Goal: Task Accomplishment & Management: Complete application form

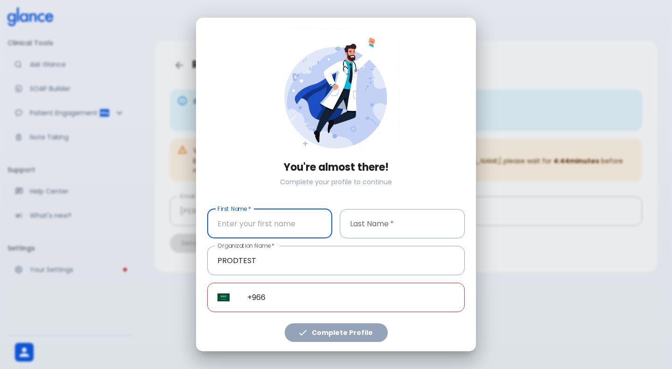
click at [285, 234] on input "First Name   *" at bounding box center [269, 223] width 125 height 29
type input "test"
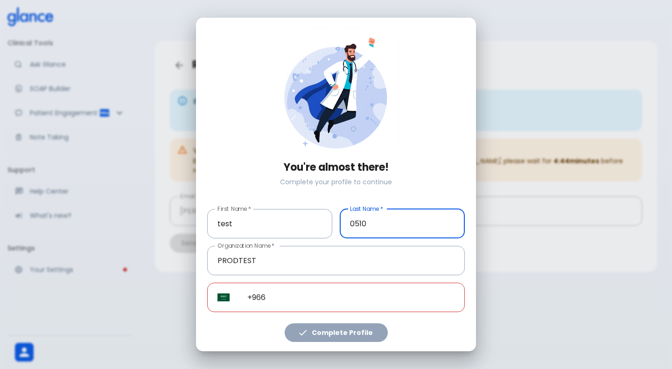
type input "0510"
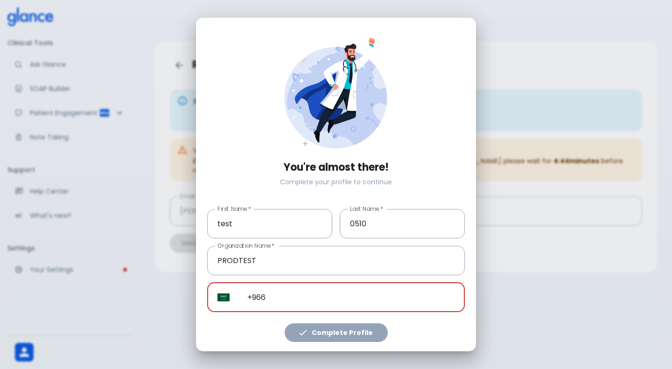
click at [309, 306] on input "+966" at bounding box center [351, 297] width 228 height 29
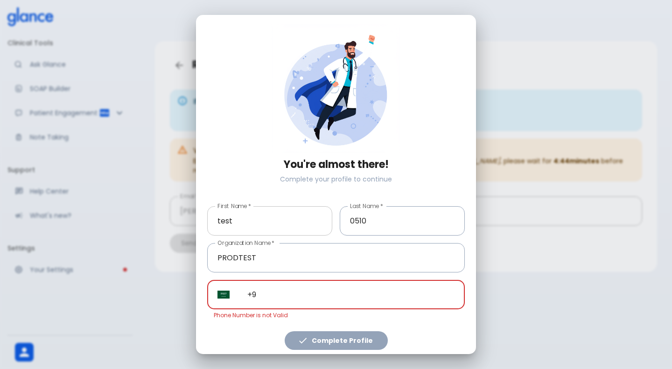
type input "+"
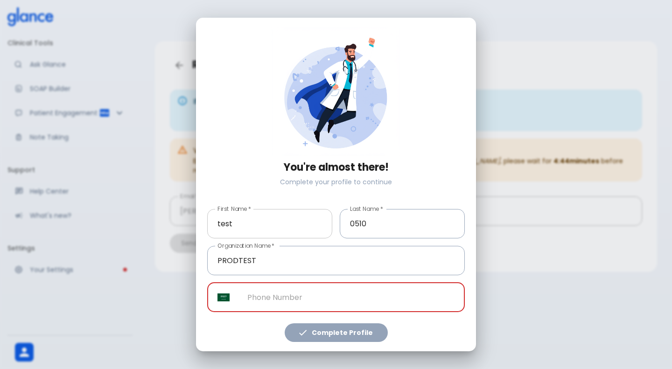
paste input "[PHONE_NUMBER]"
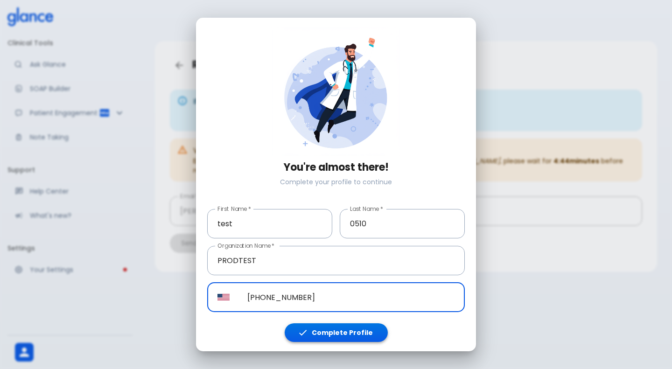
type input "[PHONE_NUMBER]"
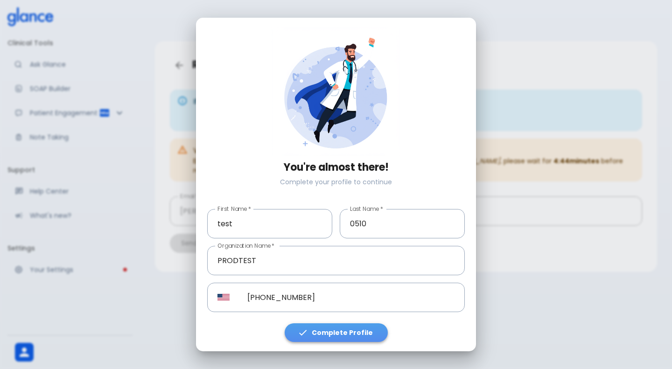
click at [344, 334] on button "Complete Profile" at bounding box center [336, 332] width 103 height 19
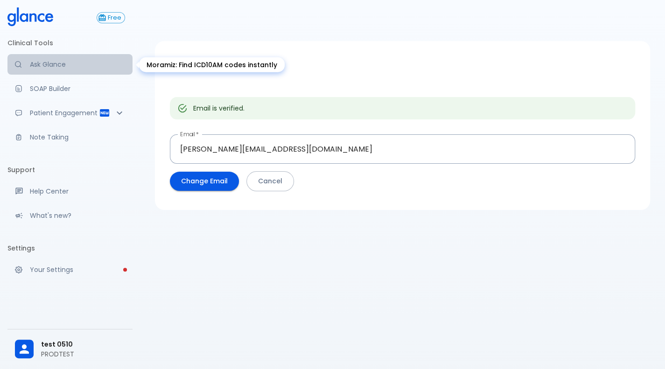
click at [37, 73] on link "Ask Glance" at bounding box center [69, 64] width 125 height 21
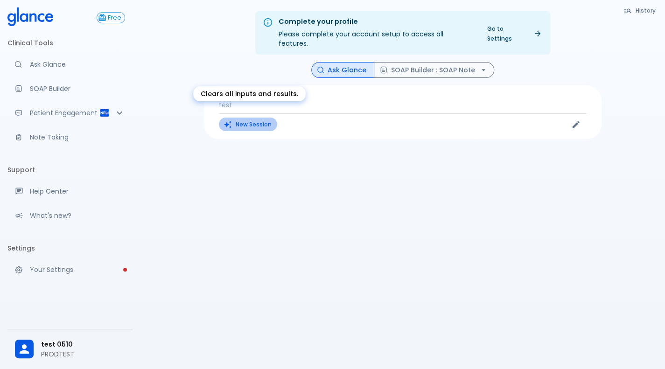
click at [242, 118] on button "New Session" at bounding box center [248, 125] width 58 height 14
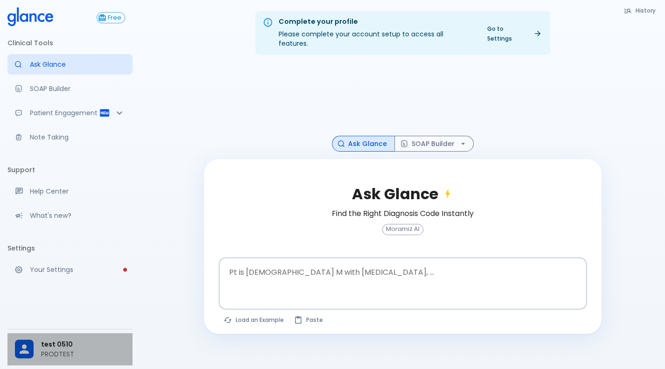
click at [42, 351] on p "PRODTEST" at bounding box center [83, 353] width 84 height 9
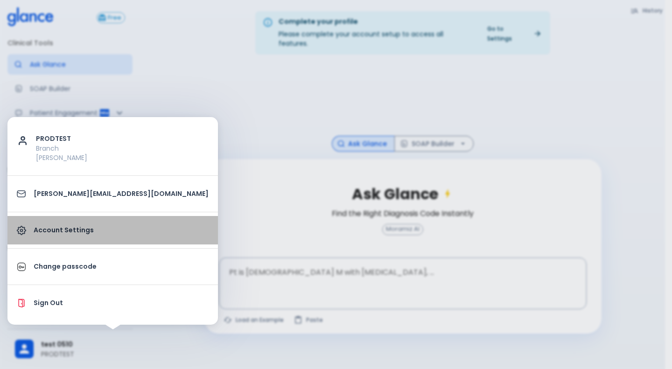
click at [128, 241] on link "Account Settings" at bounding box center [112, 230] width 210 height 28
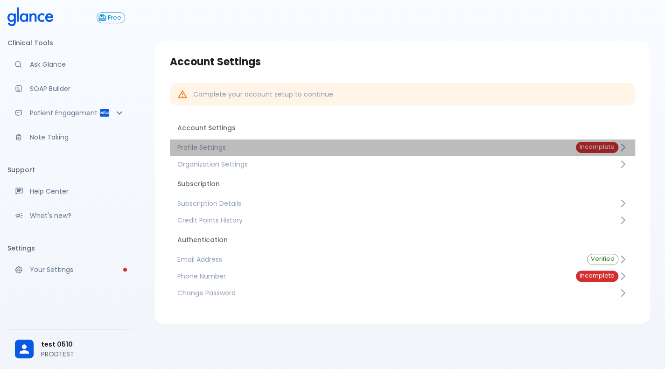
click at [324, 154] on link "Profile Settings Incomplete" at bounding box center [402, 147] width 465 height 17
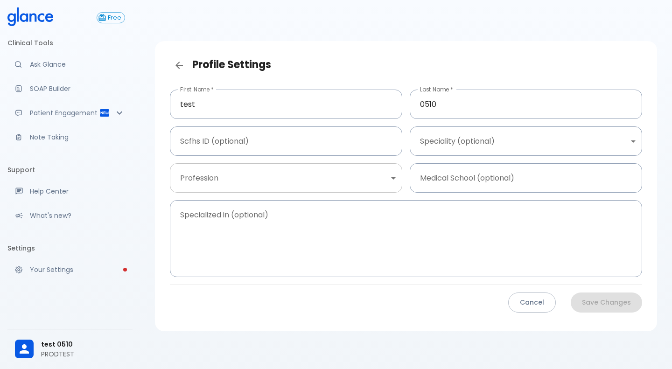
click at [303, 177] on body "↧ pull to refresh ↧ Free Clinical Tools Ask Glance SOAP Builder Patient Engagem…" at bounding box center [336, 195] width 672 height 391
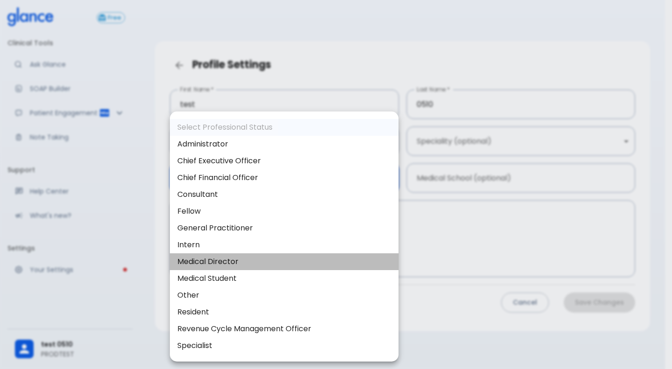
click at [264, 259] on li "Medical Director" at bounding box center [284, 261] width 229 height 17
type input "medical_director"
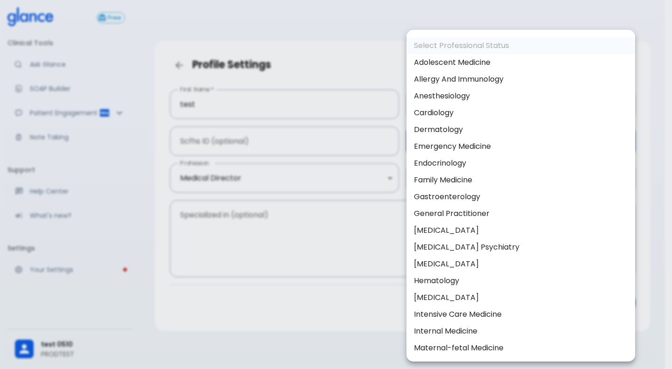
click at [524, 134] on body "↧ pull to refresh ↧ Free Clinical Tools Ask Glance SOAP Builder Patient Engagem…" at bounding box center [336, 195] width 672 height 391
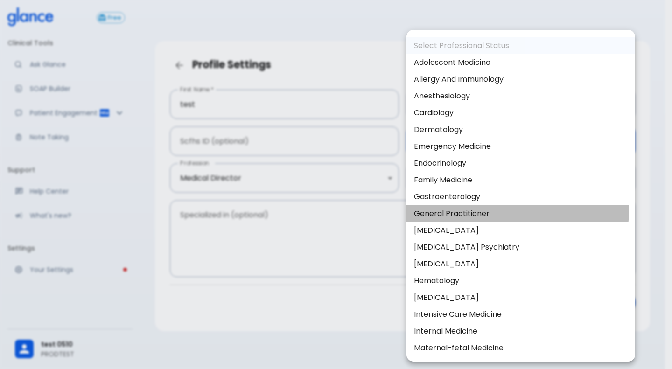
click at [504, 209] on li "General Practitioner" at bounding box center [520, 213] width 229 height 17
type input "General practitioner"
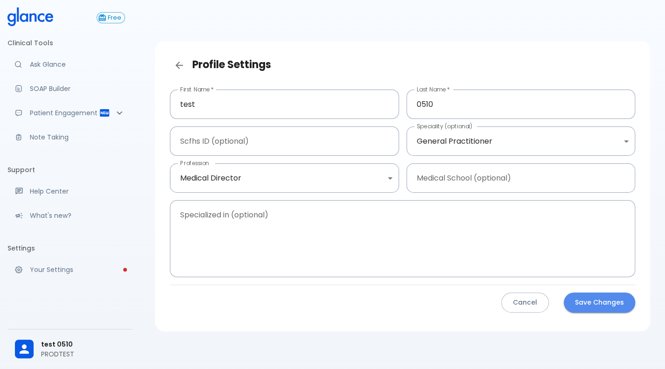
click at [626, 293] on button "Save Changes" at bounding box center [599, 303] width 71 height 20
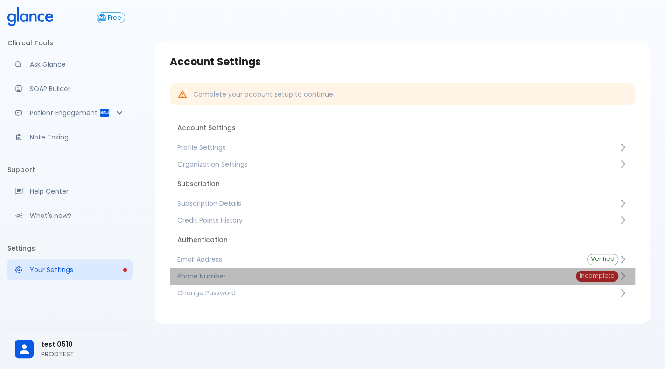
click at [271, 272] on span "Phone Number" at bounding box center [368, 276] width 383 height 9
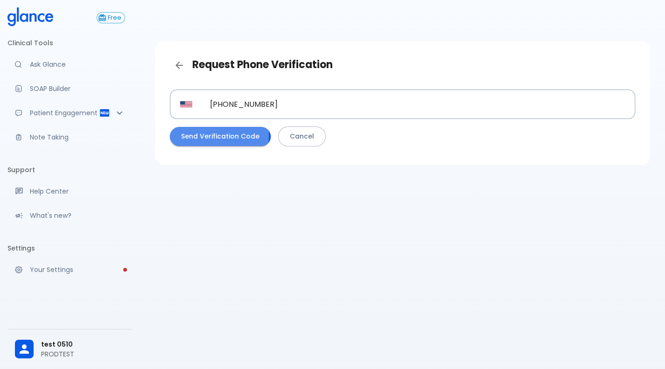
click at [200, 135] on button "Send Verification Code" at bounding box center [220, 136] width 101 height 19
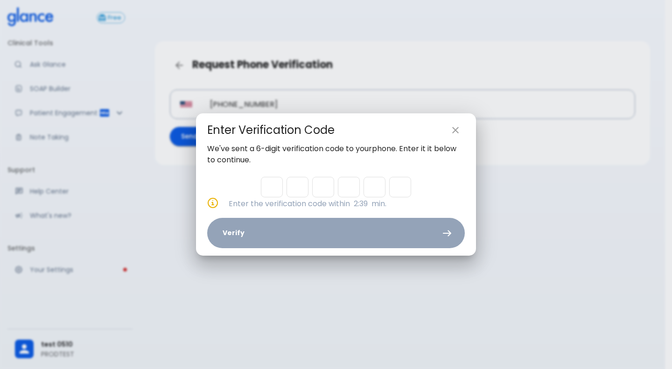
type input "1"
type input "0"
type input "1"
type input "4"
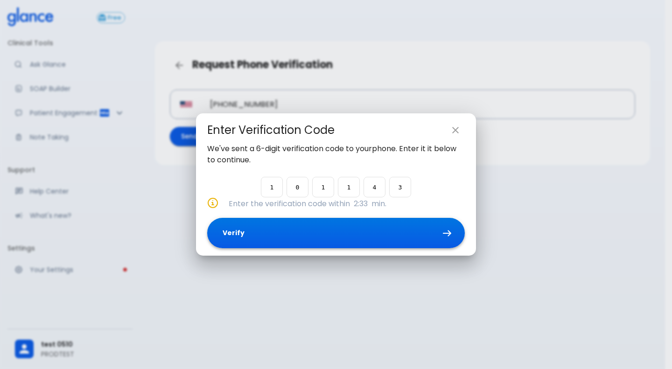
type input "3"
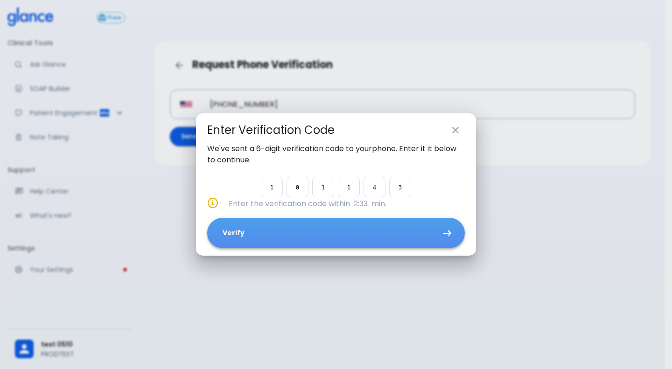
click at [392, 235] on button "Verify" at bounding box center [336, 233] width 258 height 30
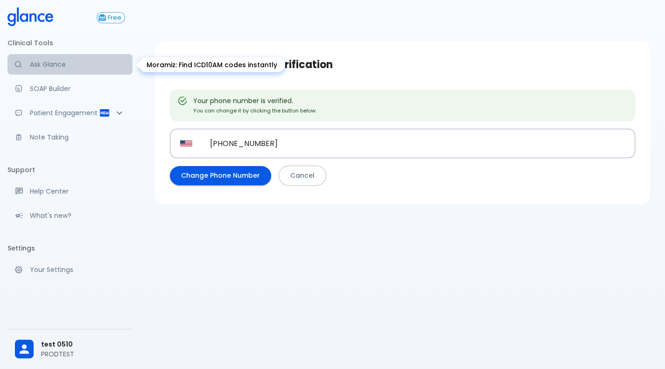
click at [51, 70] on link "Ask Glance" at bounding box center [69, 64] width 125 height 21
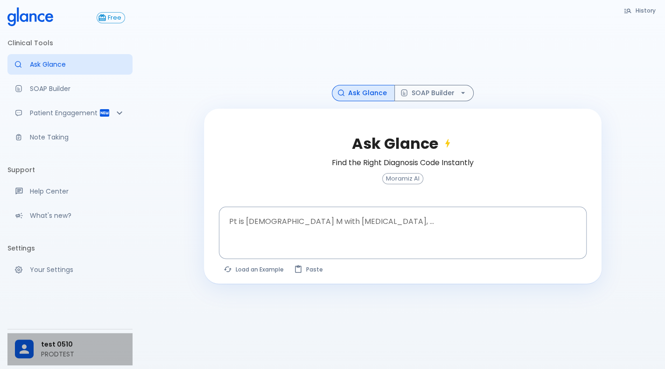
click at [47, 354] on p "PRODTEST" at bounding box center [83, 353] width 84 height 9
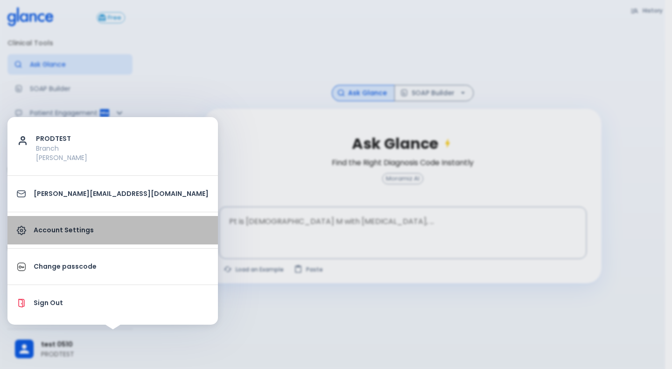
click at [119, 243] on link "Account Settings" at bounding box center [112, 230] width 210 height 28
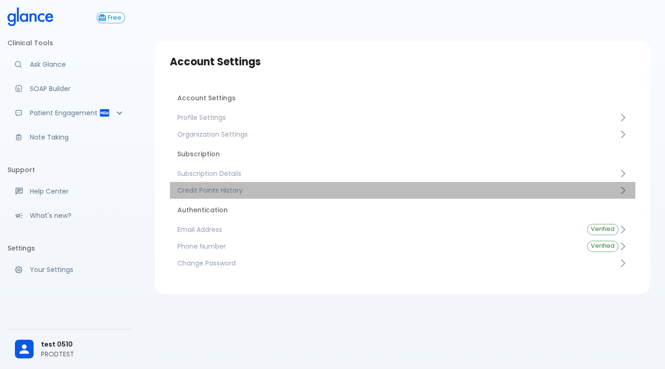
click at [258, 186] on span "Credit Points History" at bounding box center [397, 190] width 441 height 9
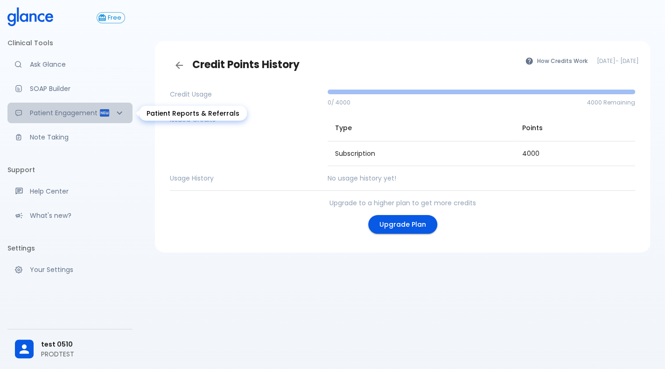
click at [62, 114] on p "Patient Engagement" at bounding box center [64, 112] width 69 height 9
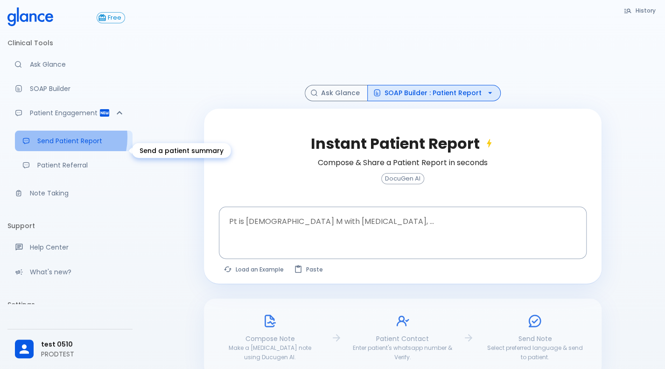
click at [60, 146] on p "Send Patient Report" at bounding box center [81, 140] width 88 height 9
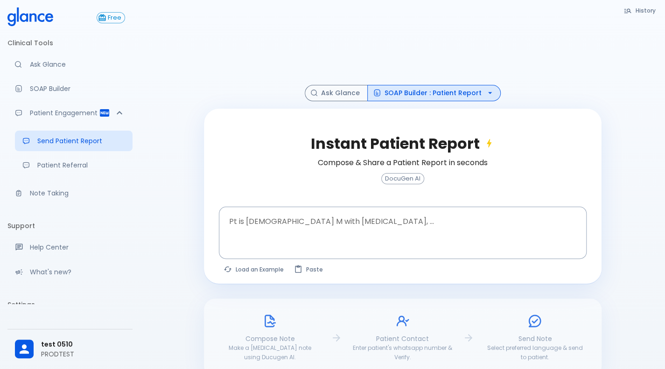
scroll to position [63, 0]
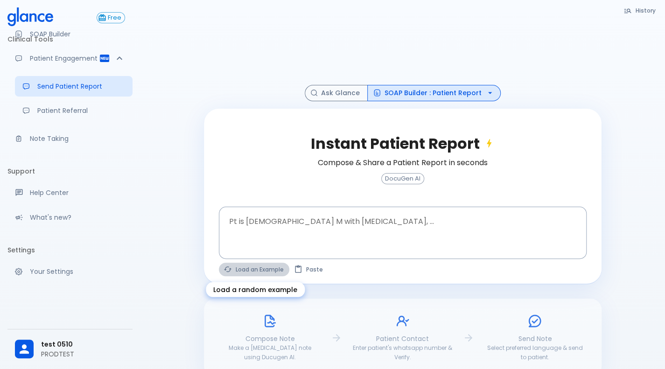
click at [266, 265] on button "Load an Example" at bounding box center [254, 270] width 70 height 14
type textarea "30F, weight loss, [MEDICAL_DATA], [MEDICAL_DATA], HR 121, [MEDICAL_DATA], TSH u…"
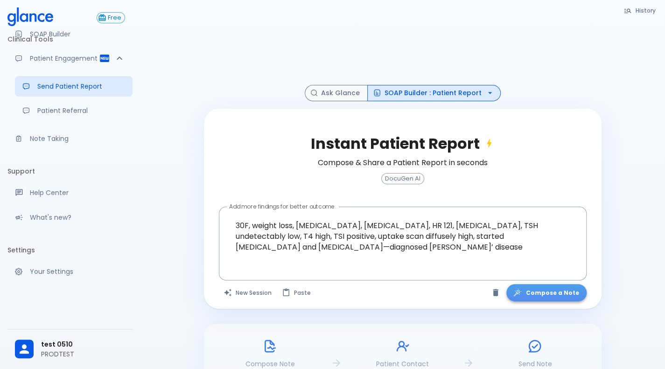
click at [554, 296] on button "Compose a Note" at bounding box center [546, 292] width 80 height 17
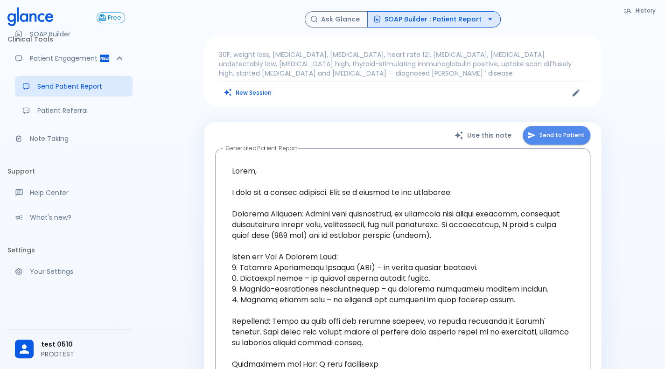
click at [543, 139] on button "Send to Patient" at bounding box center [557, 135] width 68 height 19
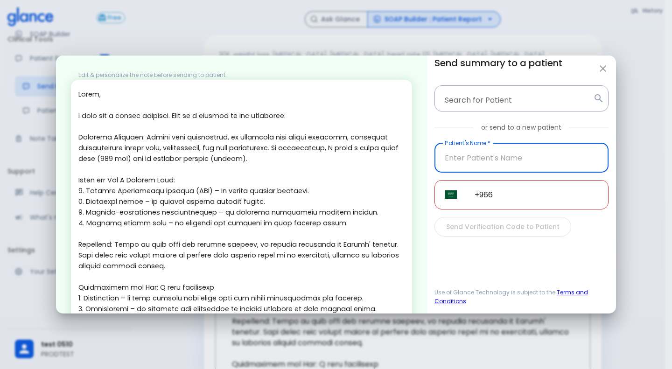
click at [481, 172] on input "Patient's Name   *" at bounding box center [521, 157] width 174 height 29
click at [501, 159] on input "Patient's Name   *" at bounding box center [521, 157] width 174 height 29
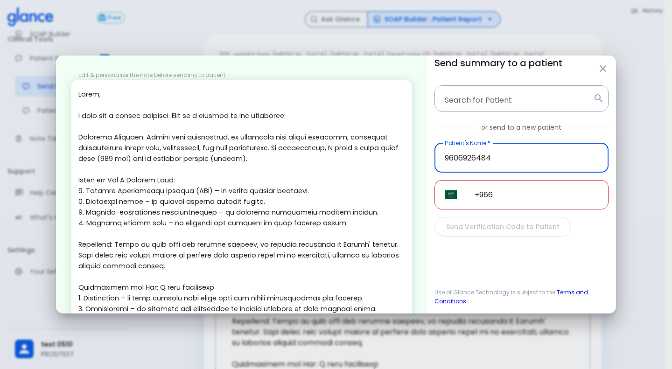
click at [510, 154] on input "9606926484" at bounding box center [521, 157] width 174 height 29
type input "9606926484"
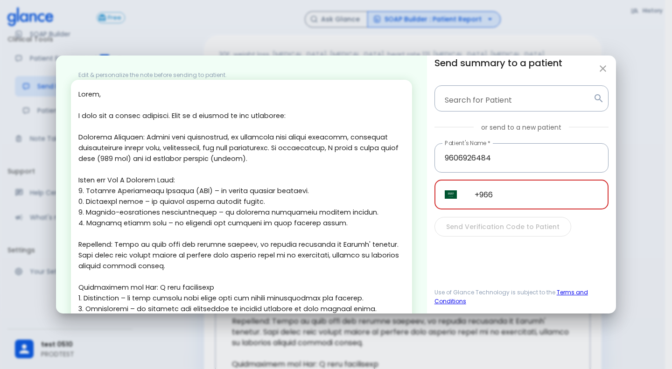
click at [548, 188] on input "+966" at bounding box center [536, 194] width 144 height 29
paste input "96069 26484"
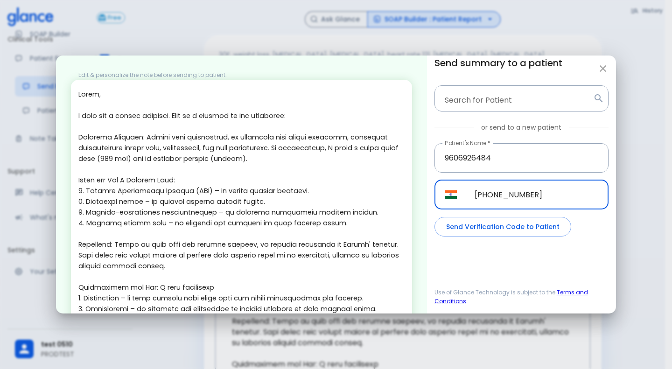
type input "[PHONE_NUMBER]"
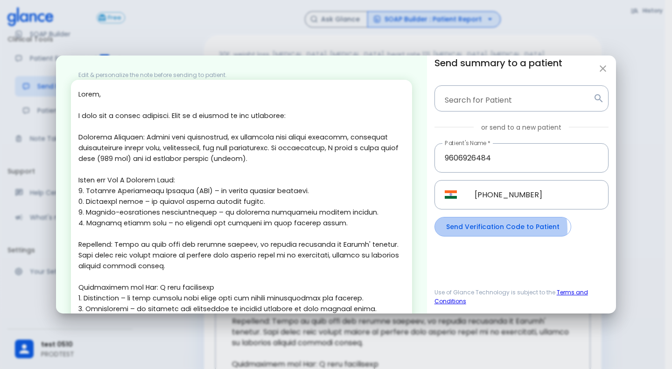
click at [495, 229] on button "Send Verification Code to Patient" at bounding box center [502, 227] width 137 height 20
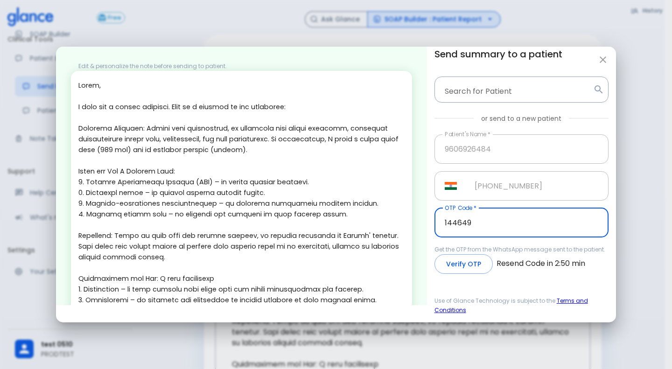
type input "144649"
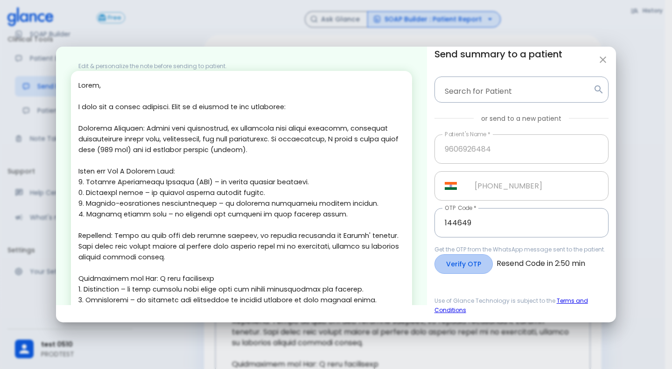
click at [465, 262] on button "Verify OTP" at bounding box center [463, 264] width 58 height 20
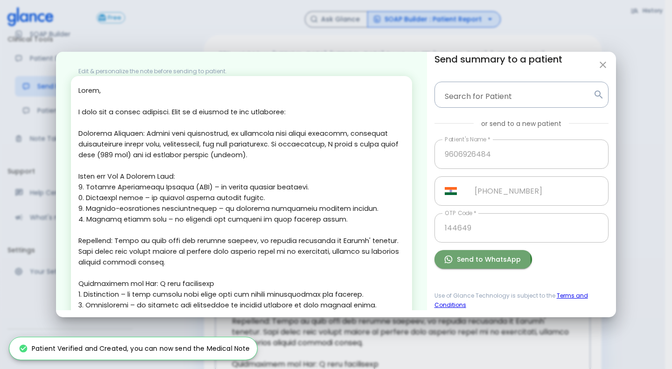
click at [465, 262] on button "Send to WhatsApp" at bounding box center [483, 259] width 98 height 19
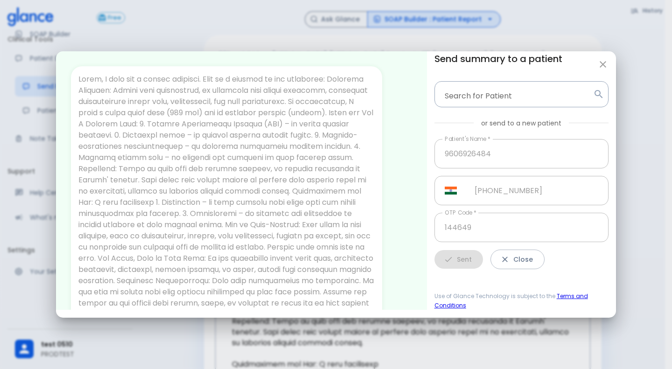
click at [517, 248] on div "Send summary to a patient Search for Patient Search for Patient or send to a ne…" at bounding box center [521, 160] width 174 height 218
click at [509, 266] on button "Close" at bounding box center [517, 260] width 54 height 20
type input "+966"
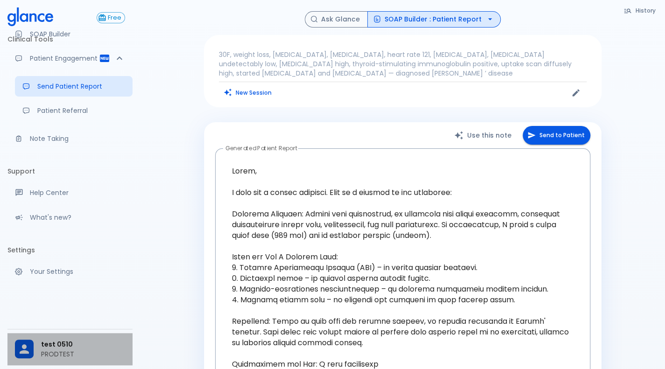
click at [72, 363] on div "test 0510 PRODTEST" at bounding box center [69, 349] width 125 height 32
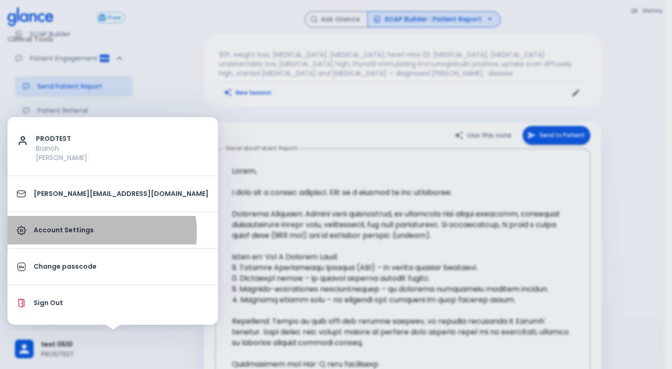
click at [101, 231] on p "Account Settings" at bounding box center [121, 230] width 175 height 10
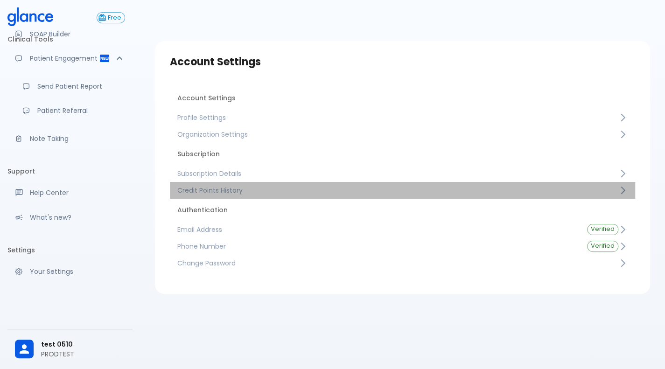
click at [292, 188] on span "Credit Points History" at bounding box center [397, 190] width 441 height 9
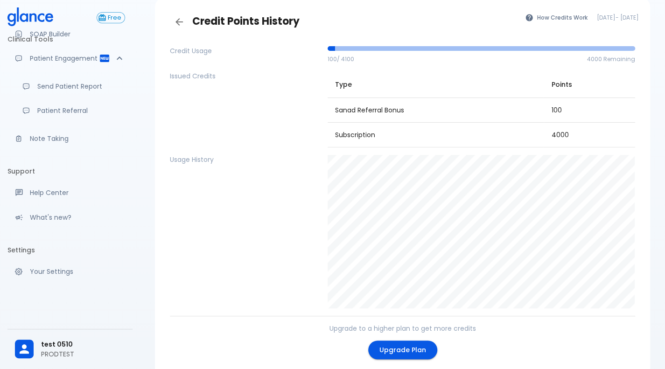
scroll to position [43, 0]
click at [181, 26] on icon "Back" at bounding box center [179, 22] width 11 height 11
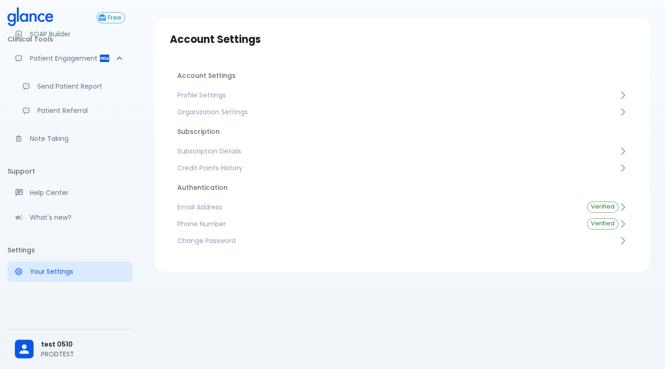
scroll to position [22, 0]
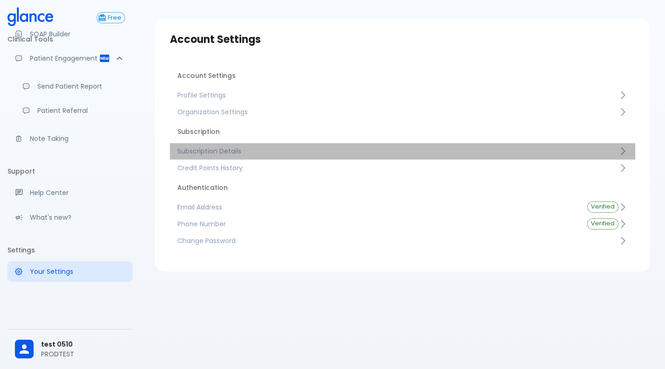
click at [381, 144] on link "Subscription Details" at bounding box center [402, 151] width 465 height 17
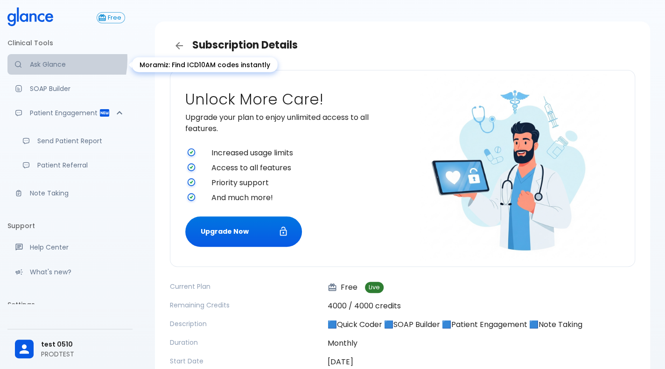
click at [43, 59] on link "Ask Glance" at bounding box center [69, 64] width 125 height 21
